Goal: Transaction & Acquisition: Obtain resource

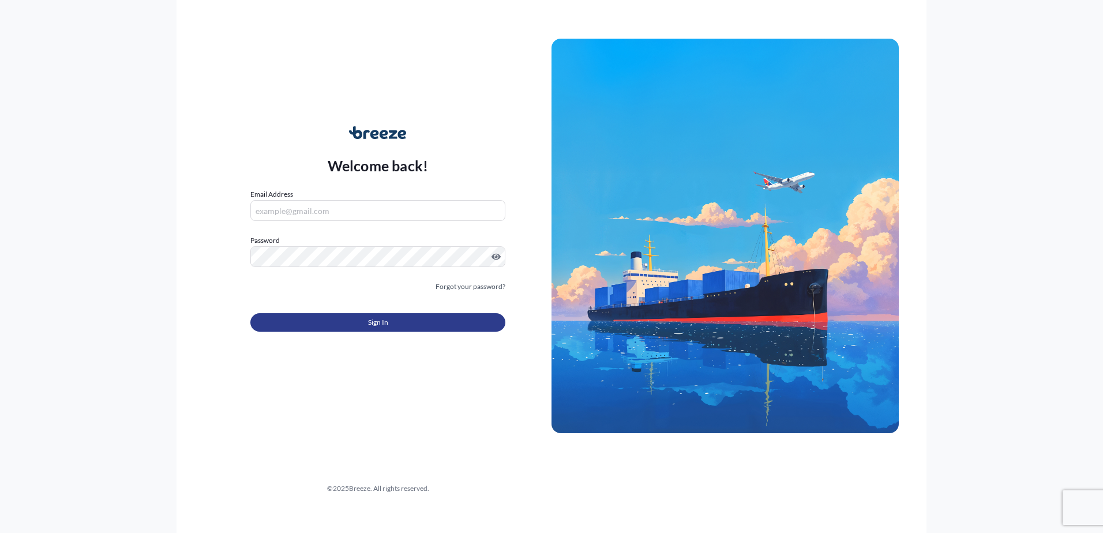
type input "[PERSON_NAME][EMAIL_ADDRESS][DOMAIN_NAME]"
click at [366, 320] on button "Sign In" at bounding box center [377, 322] width 255 height 18
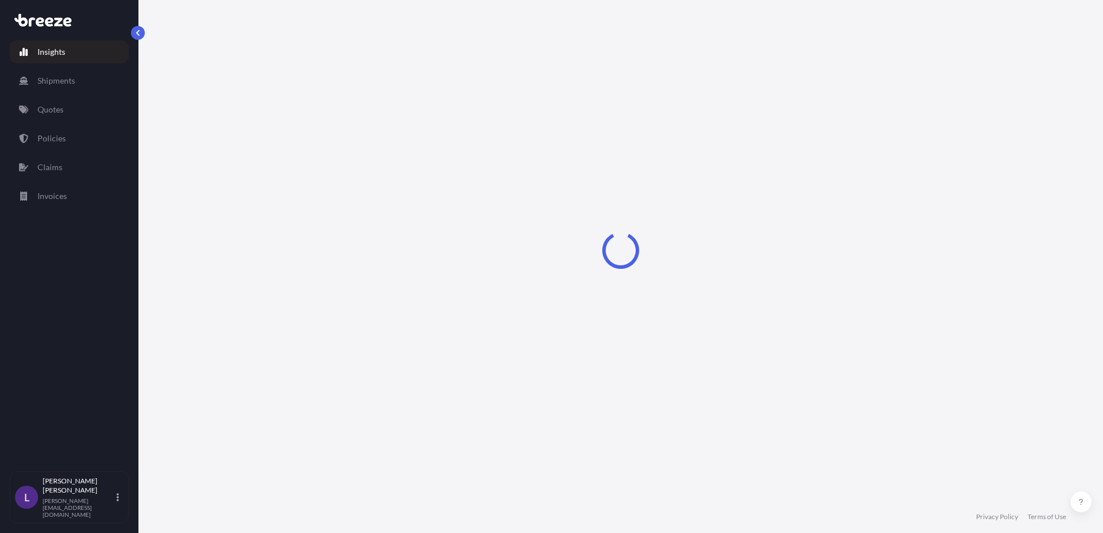
select select "2025"
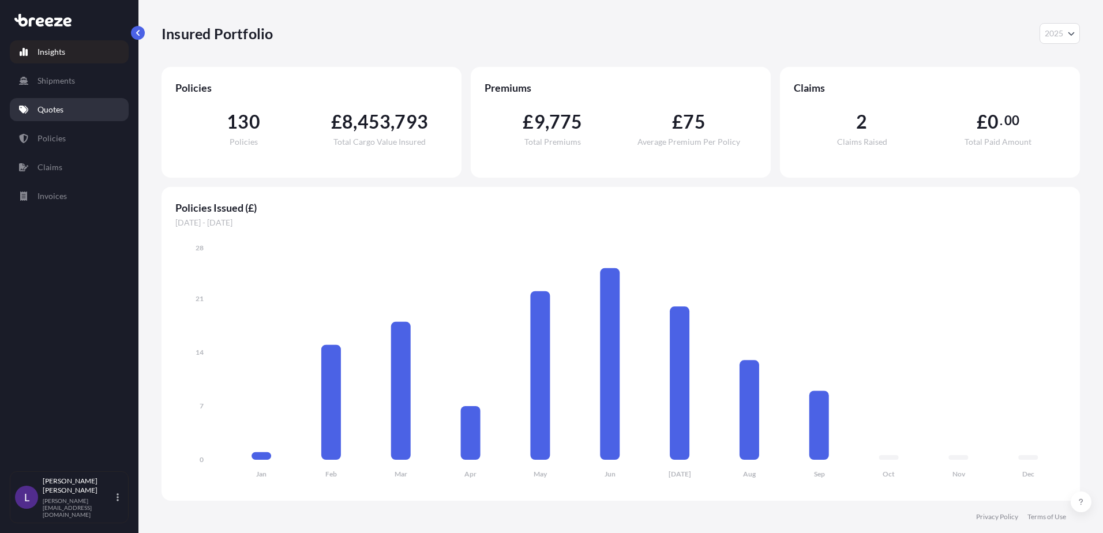
click at [54, 107] on p "Quotes" at bounding box center [50, 110] width 26 height 12
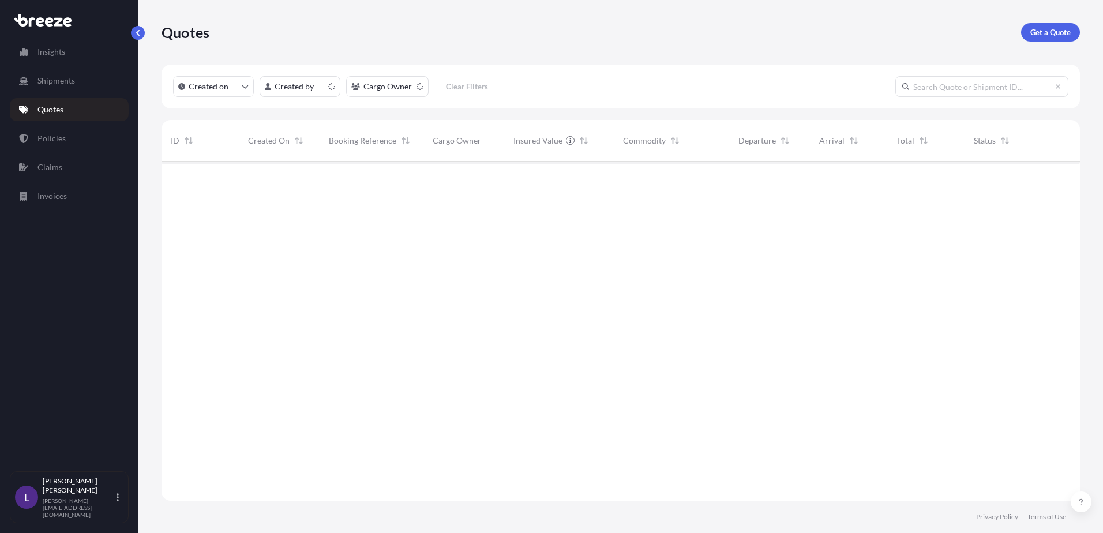
scroll to position [337, 910]
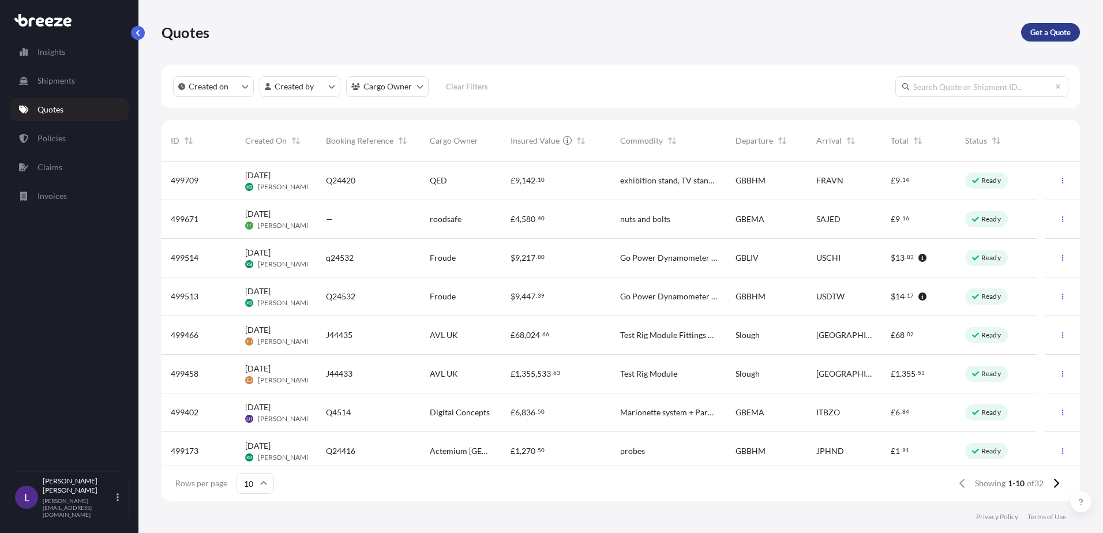
click at [1045, 31] on p "Get a Quote" at bounding box center [1050, 33] width 40 height 12
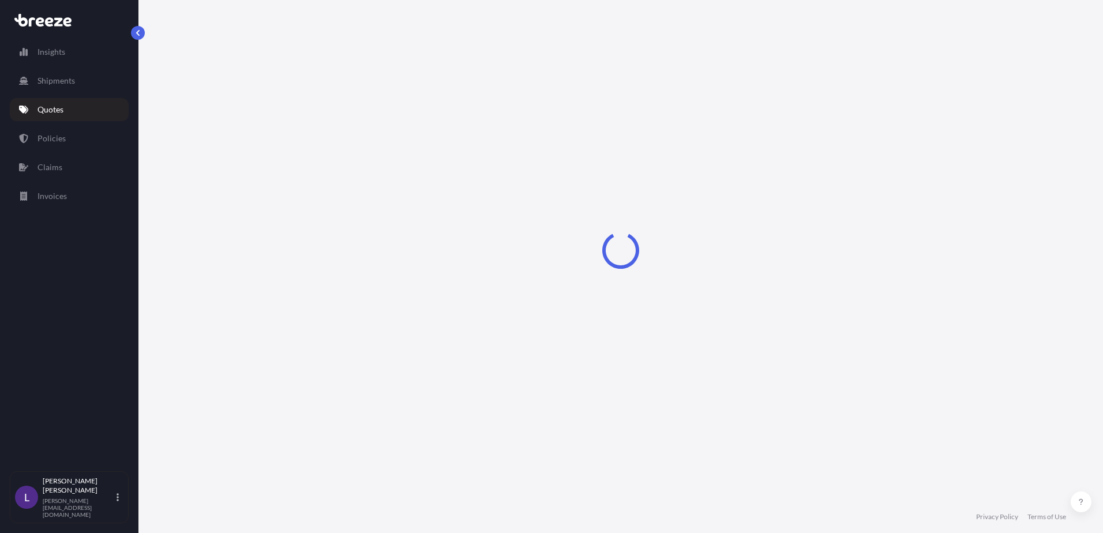
select select "Sea"
select select "1"
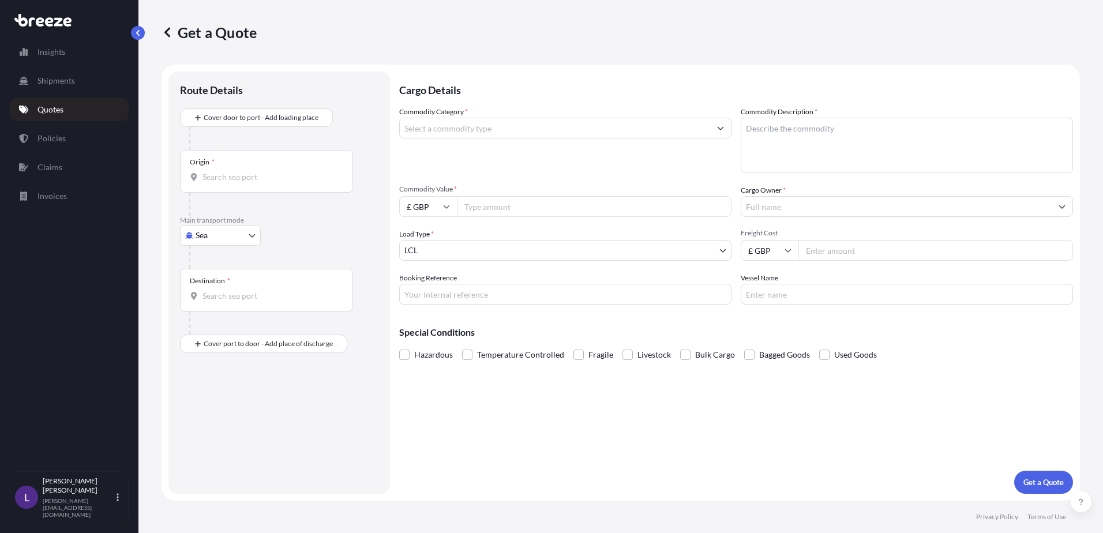
click at [211, 235] on body "Insights Shipments Quotes Policies Claims Invoices L [PERSON_NAME] [PERSON_NAME…" at bounding box center [551, 266] width 1103 height 533
click at [217, 304] on span "Road" at bounding box center [211, 307] width 18 height 12
select select "Road"
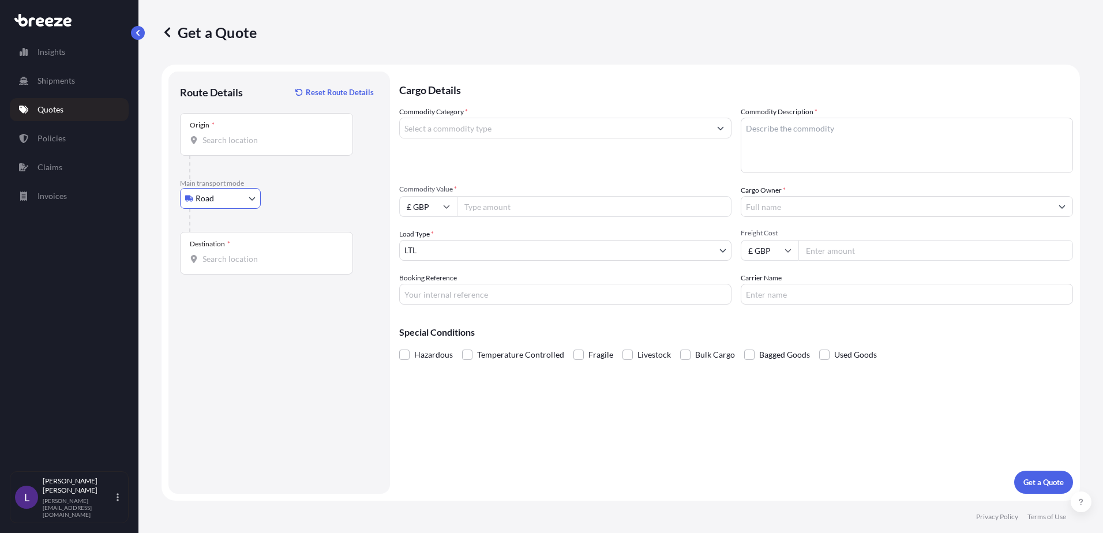
click at [229, 127] on div "Origin *" at bounding box center [266, 134] width 173 height 43
click at [229, 134] on input "Origin *" at bounding box center [270, 140] width 136 height 12
click at [249, 135] on div "Origin *" at bounding box center [266, 134] width 173 height 43
drag, startPoint x: 249, startPoint y: 136, endPoint x: 224, endPoint y: 135, distance: 24.8
click at [224, 136] on input "Origin * Please select an origin" at bounding box center [270, 140] width 136 height 12
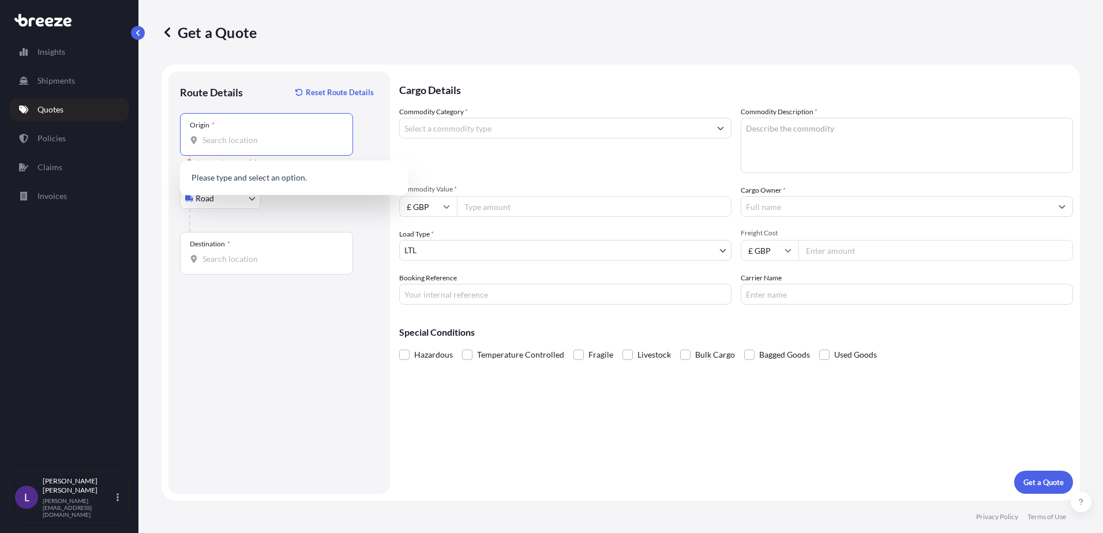
paste input "19438"
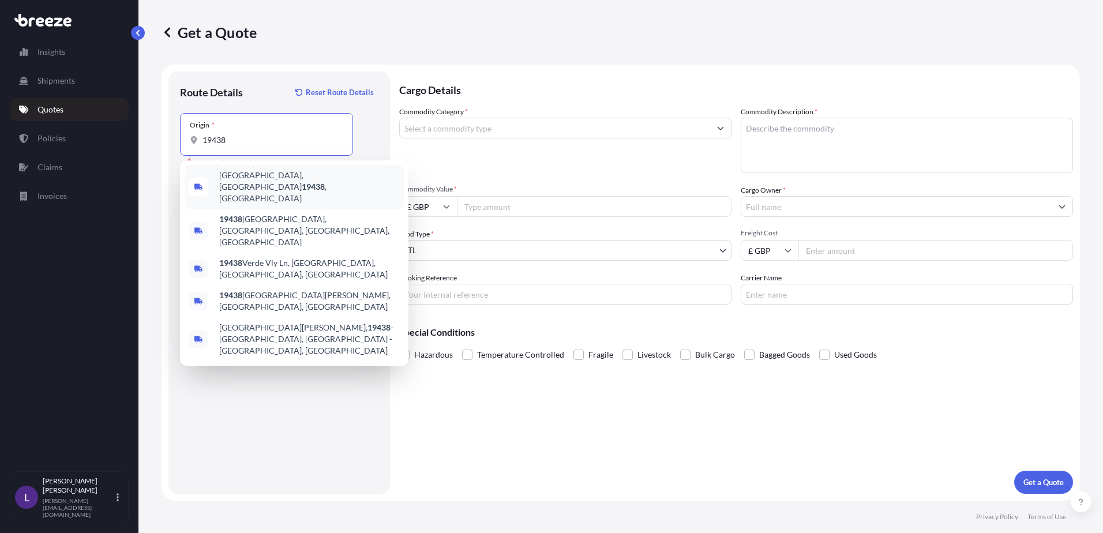
click at [295, 177] on span "[GEOGRAPHIC_DATA] , [GEOGRAPHIC_DATA]" at bounding box center [309, 187] width 180 height 35
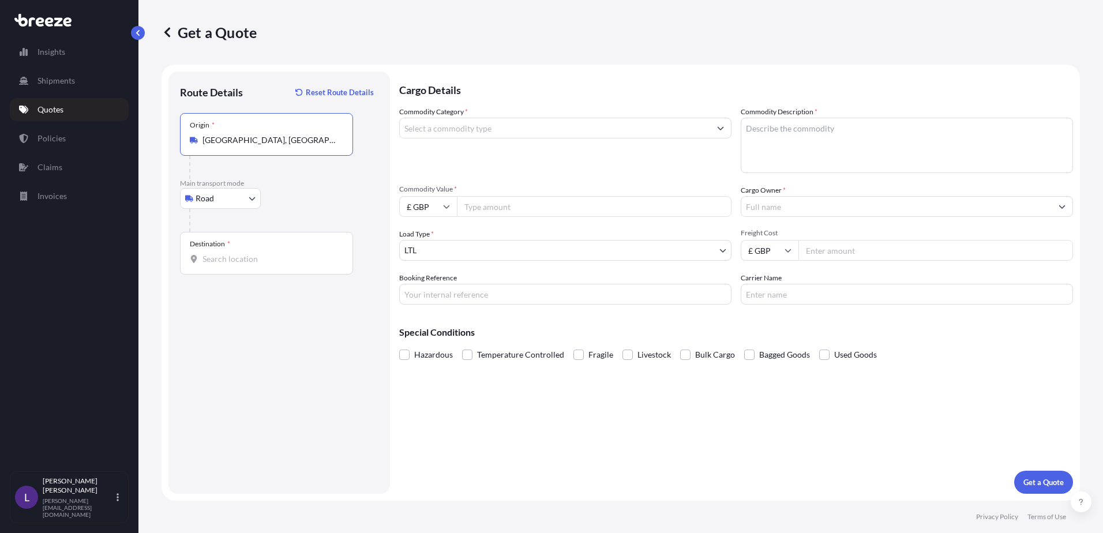
type input "[GEOGRAPHIC_DATA], [GEOGRAPHIC_DATA]"
click at [231, 254] on input "Destination *" at bounding box center [270, 259] width 136 height 12
paste input "77041"
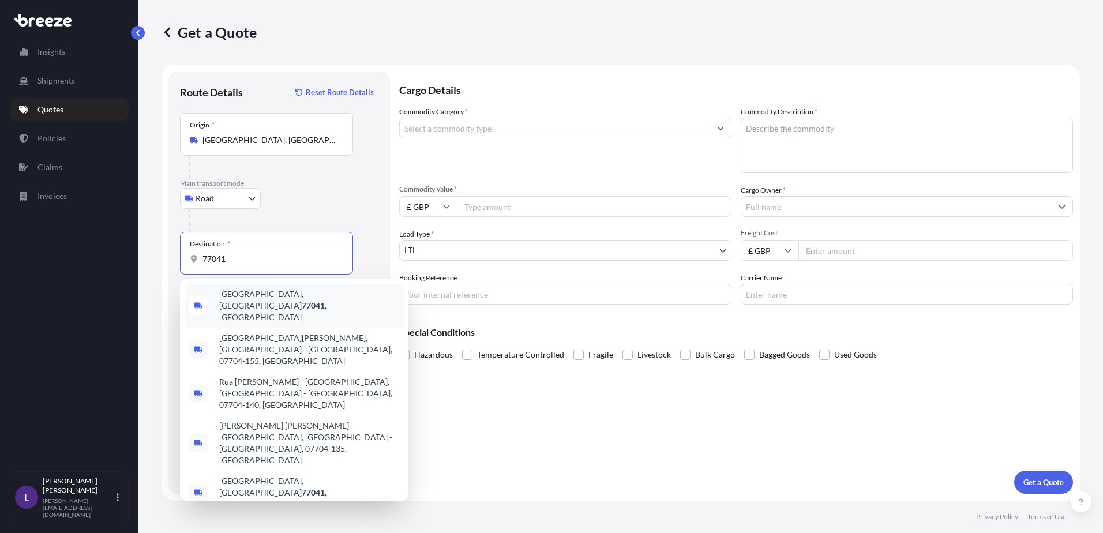
click at [257, 303] on span "[GEOGRAPHIC_DATA] , [GEOGRAPHIC_DATA]" at bounding box center [309, 305] width 180 height 35
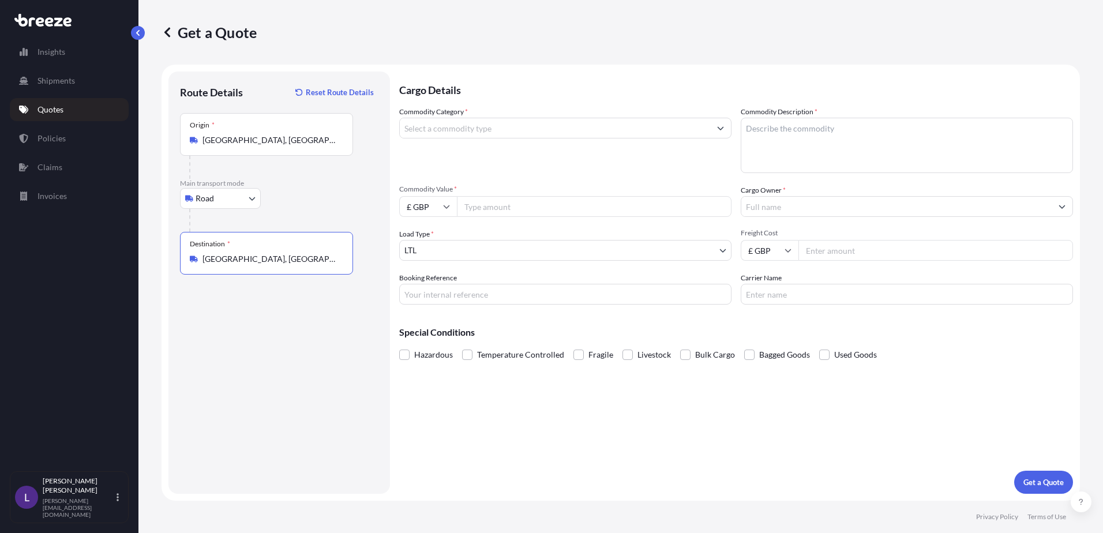
type input "[GEOGRAPHIC_DATA], [GEOGRAPHIC_DATA]"
click at [476, 131] on input "Commodity Category *" at bounding box center [555, 128] width 310 height 21
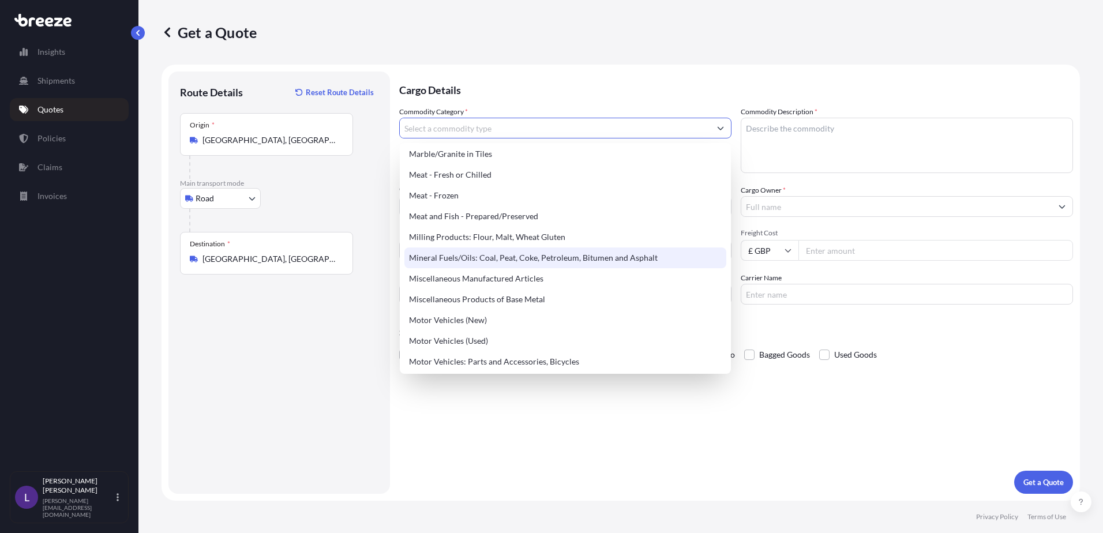
scroll to position [1500, 0]
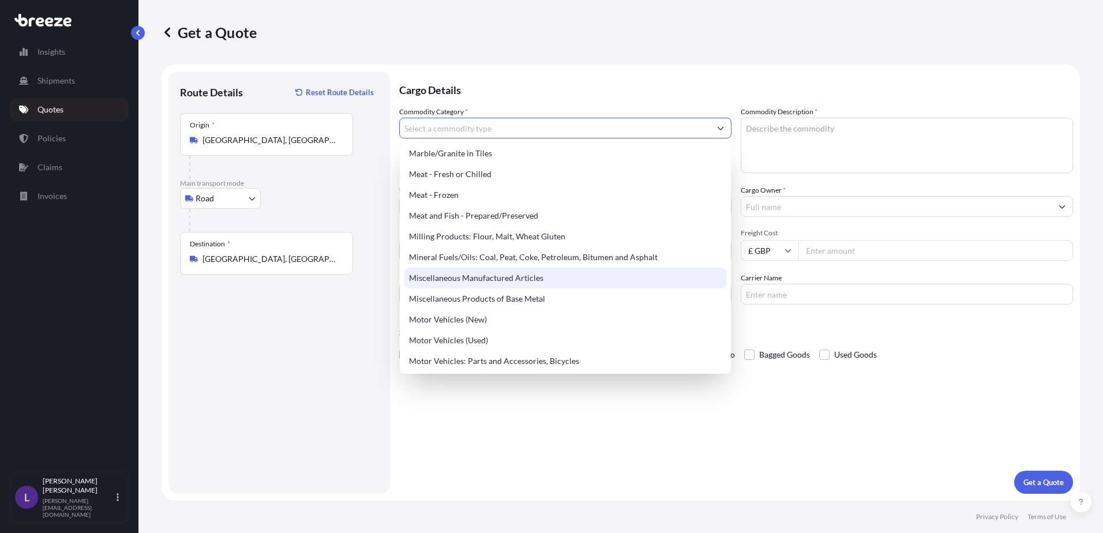
click at [529, 272] on div "Miscellaneous Manufactured Articles" at bounding box center [565, 278] width 322 height 21
type input "Miscellaneous Manufactured Articles"
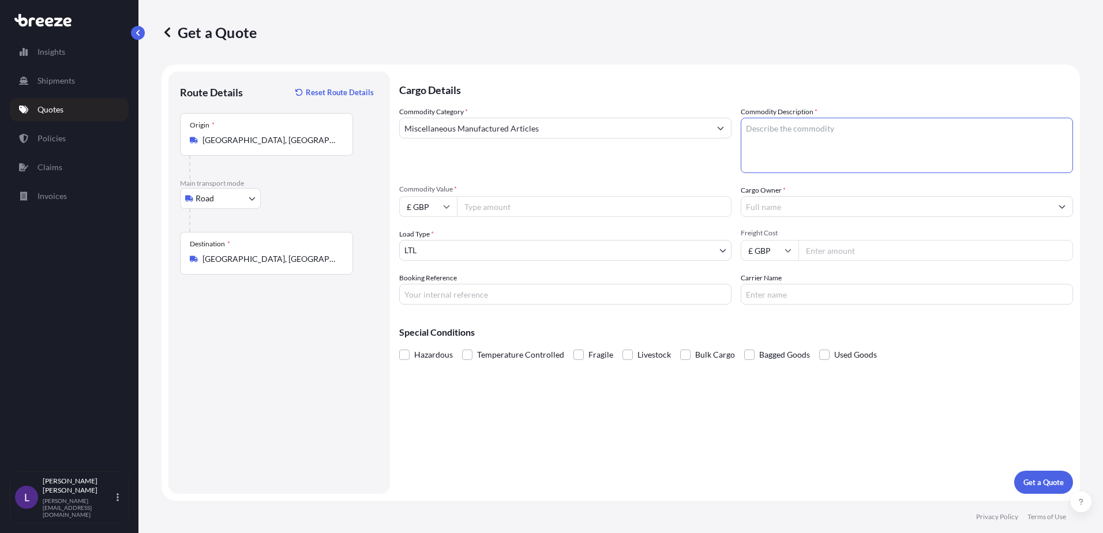
click at [761, 130] on textarea "Commodity Description *" at bounding box center [907, 145] width 332 height 55
type textarea "Laptop parts and accessories"
click at [823, 358] on span at bounding box center [824, 355] width 10 height 10
click at [819, 346] on input "Used Goods" at bounding box center [819, 346] width 0 height 0
click at [497, 207] on input "Commodity Value *" at bounding box center [594, 206] width 275 height 21
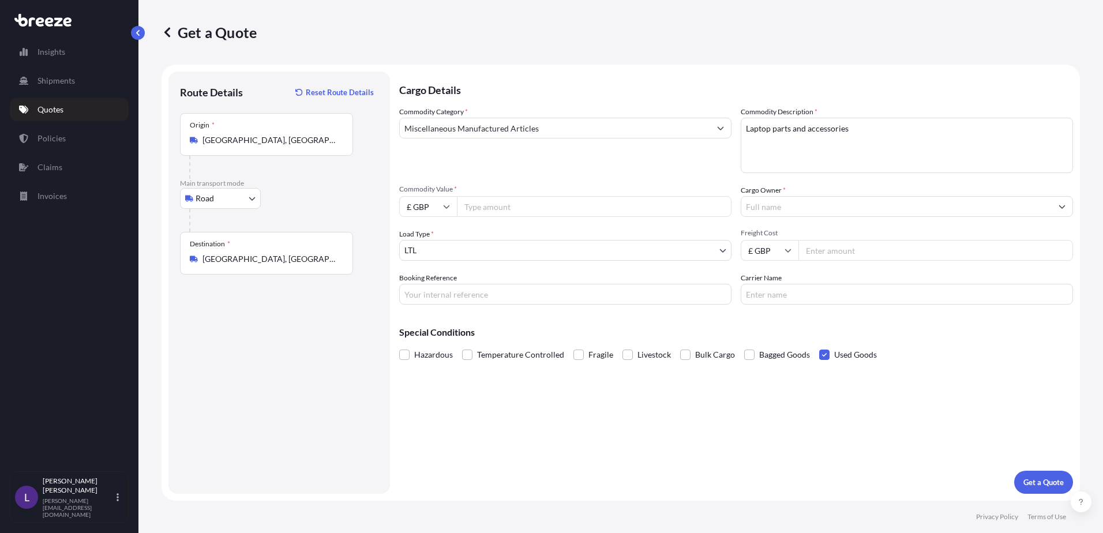
click at [447, 206] on icon at bounding box center [446, 206] width 7 height 7
click at [426, 285] on div "$ USD" at bounding box center [428, 287] width 48 height 22
type input "$ USD"
click at [492, 205] on input "Commodity Value *" at bounding box center [594, 206] width 275 height 21
click at [478, 205] on input "Commodity Value *" at bounding box center [594, 206] width 275 height 21
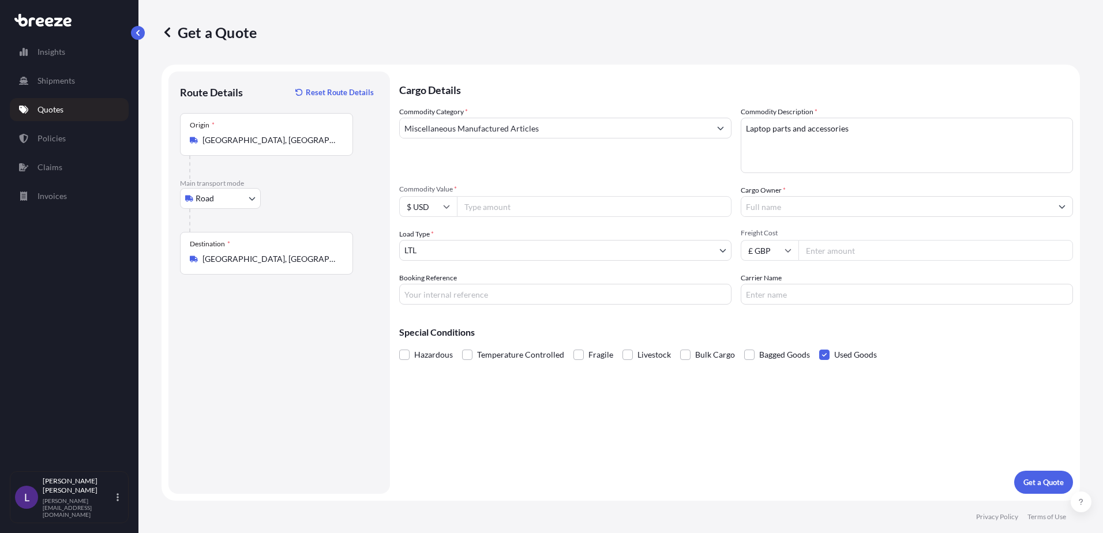
paste input "17193.24"
type input "17193.24"
click at [781, 207] on input "Cargo Owner *" at bounding box center [896, 206] width 310 height 21
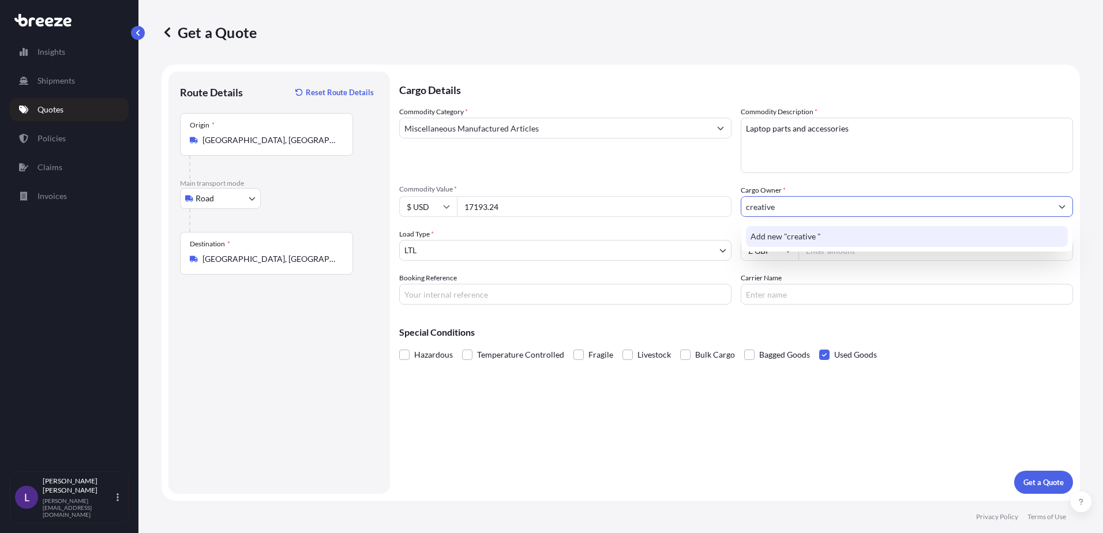
click at [791, 234] on span "Add new "creative "" at bounding box center [786, 237] width 70 height 12
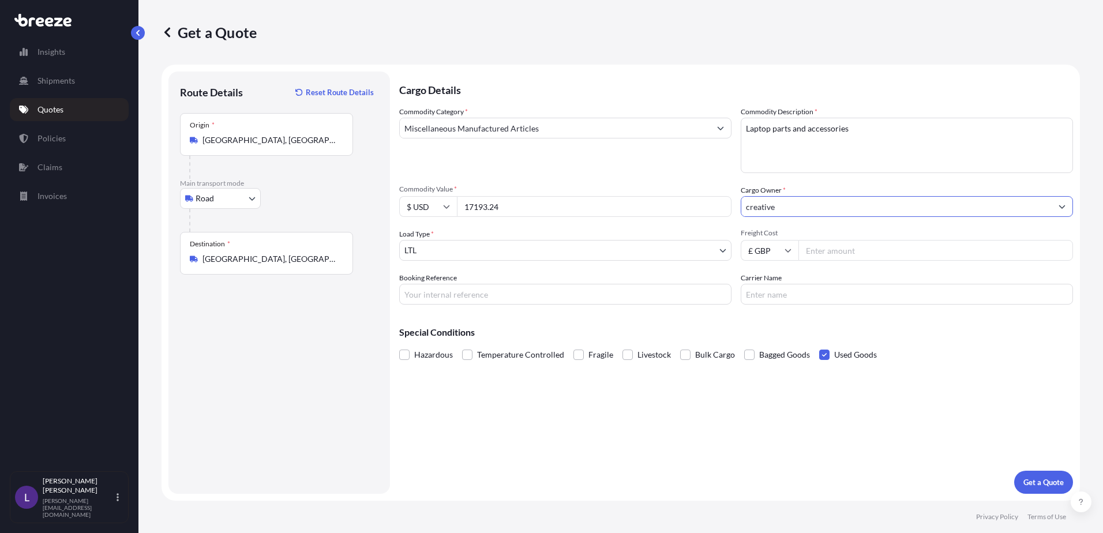
click at [805, 209] on input "creative" at bounding box center [896, 206] width 310 height 21
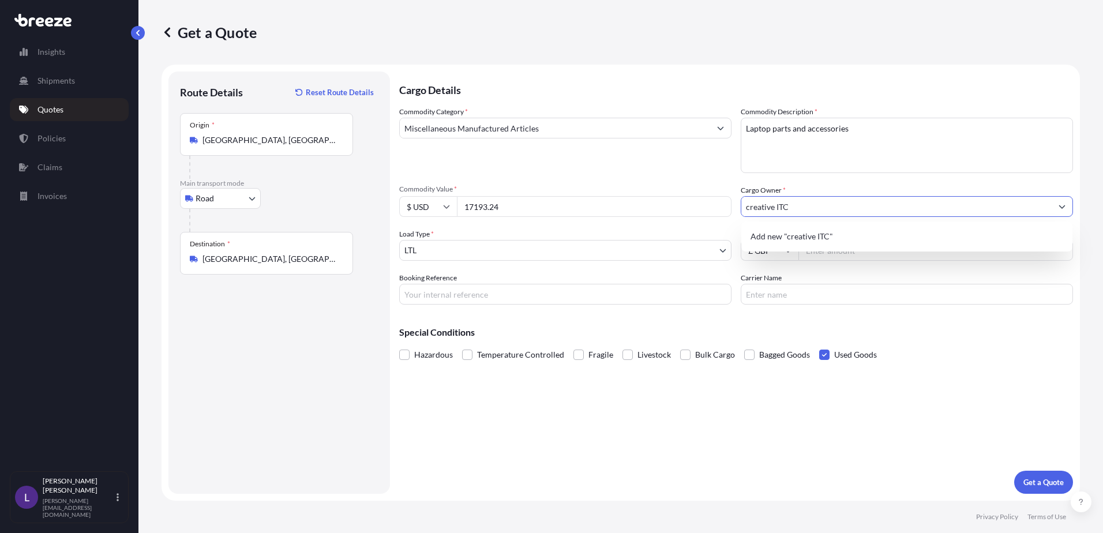
click at [748, 206] on input "creative ITC" at bounding box center [896, 206] width 310 height 21
click at [810, 237] on span "Add new "Creative ITC"" at bounding box center [793, 237] width 85 height 12
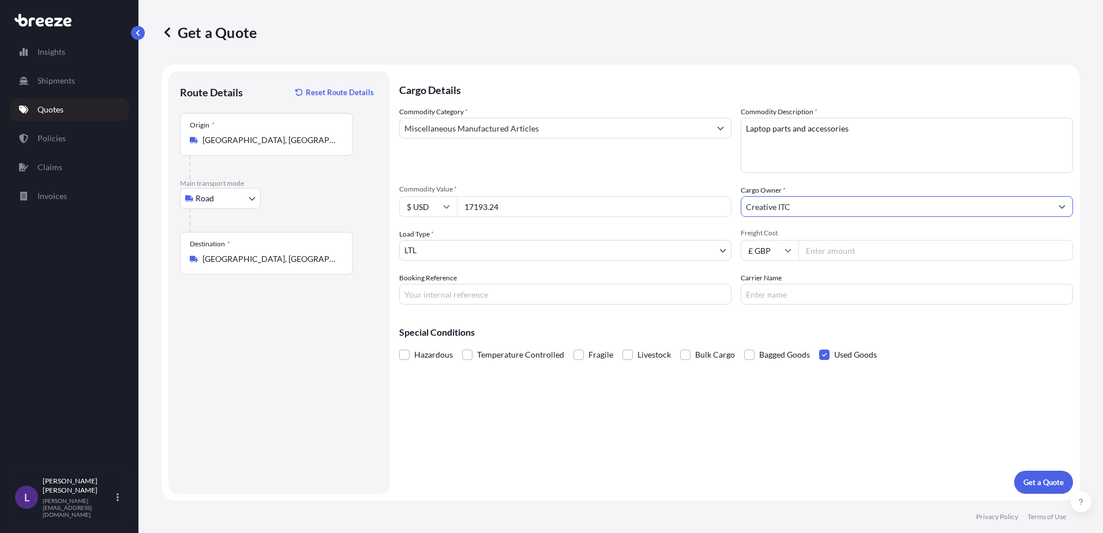
type input "Creative ITC"
click at [839, 250] on input "Freight Cost" at bounding box center [935, 250] width 275 height 21
type input "640.00"
click at [449, 292] on input "Booking Reference" at bounding box center [565, 294] width 332 height 21
type input "Q24544"
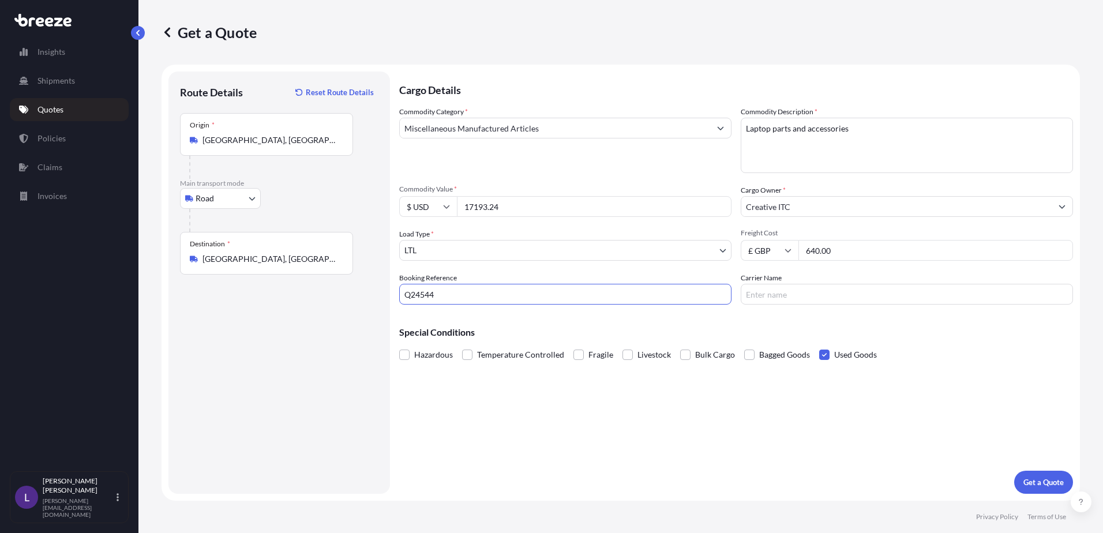
click at [764, 293] on input "Carrier Name" at bounding box center [907, 294] width 332 height 21
type input "[PERSON_NAME] International"
click at [1030, 482] on p "Get a Quote" at bounding box center [1043, 482] width 40 height 12
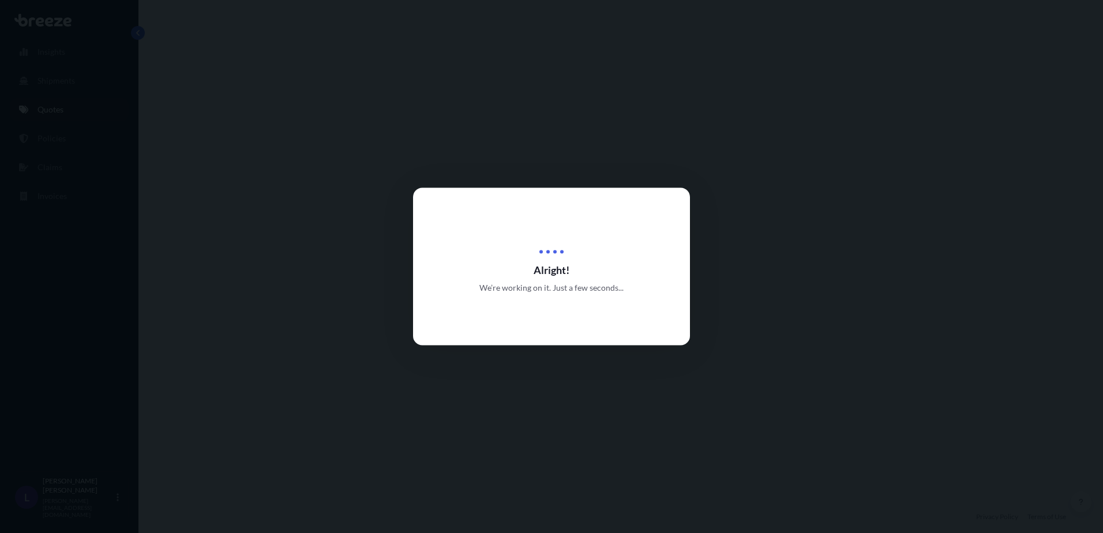
select select "Road"
select select "1"
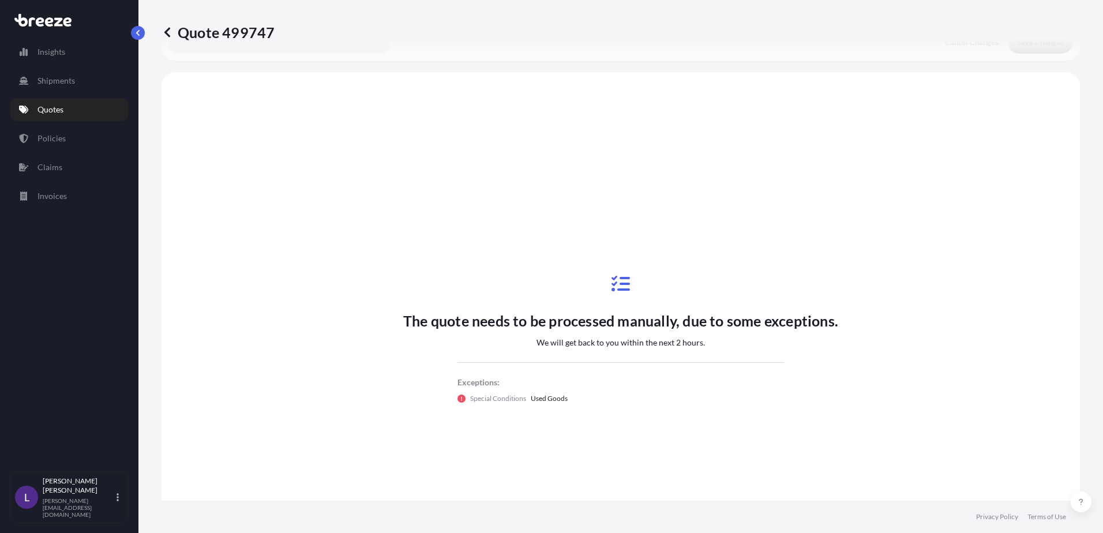
scroll to position [347, 0]
